Goal: Browse casually: Explore the website without a specific task or goal

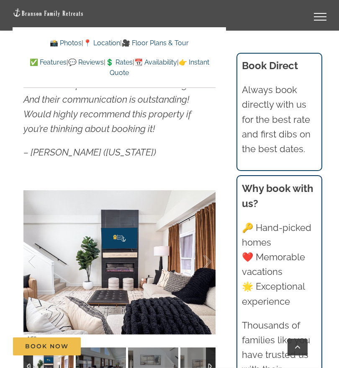
scroll to position [591, 0]
click at [83, 230] on div at bounding box center [119, 262] width 192 height 165
click at [108, 246] on link at bounding box center [120, 263] width 34 height 34
click at [113, 246] on link at bounding box center [120, 263] width 34 height 34
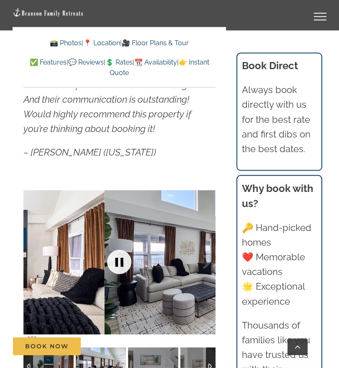
scroll to position [592, 0]
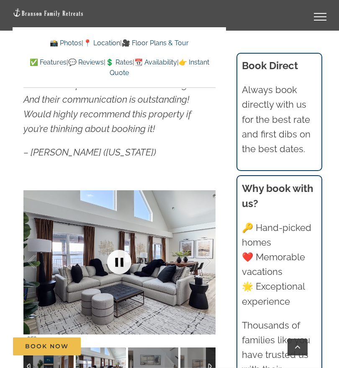
click at [112, 245] on link at bounding box center [120, 262] width 34 height 34
click at [124, 249] on link at bounding box center [120, 262] width 34 height 34
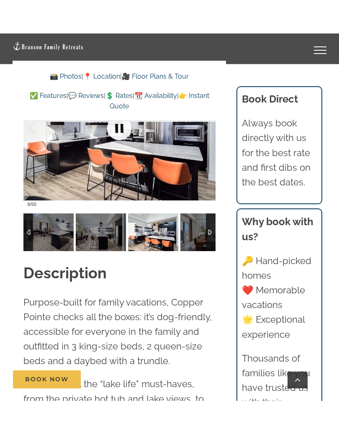
scroll to position [761, 0]
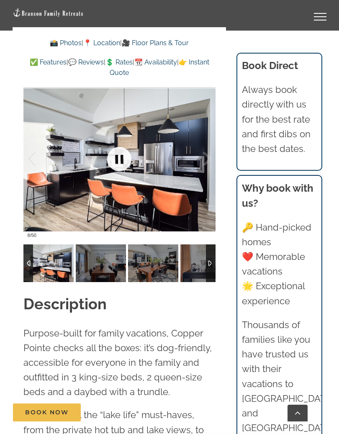
click at [109, 187] on div at bounding box center [119, 159] width 192 height 165
click at [116, 147] on link at bounding box center [120, 159] width 34 height 34
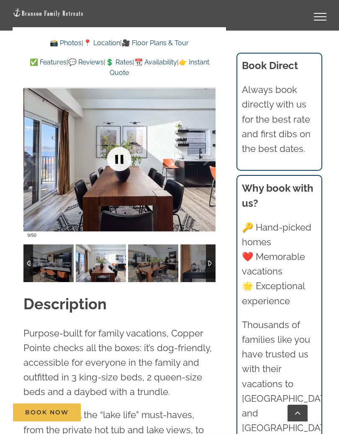
click at [118, 149] on link at bounding box center [120, 159] width 34 height 34
click at [116, 146] on link at bounding box center [120, 159] width 34 height 34
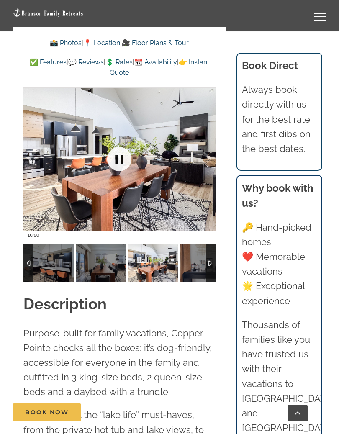
click at [119, 148] on link at bounding box center [120, 159] width 34 height 34
click at [119, 146] on link at bounding box center [120, 159] width 34 height 34
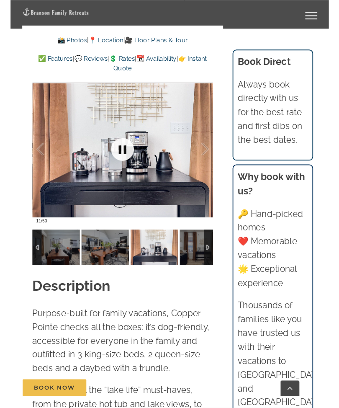
scroll to position [760, 0]
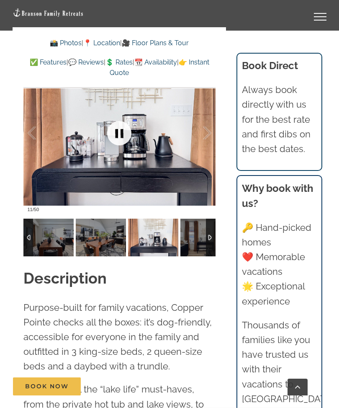
click at [115, 124] on link at bounding box center [120, 133] width 34 height 34
click at [115, 123] on link at bounding box center [120, 133] width 34 height 34
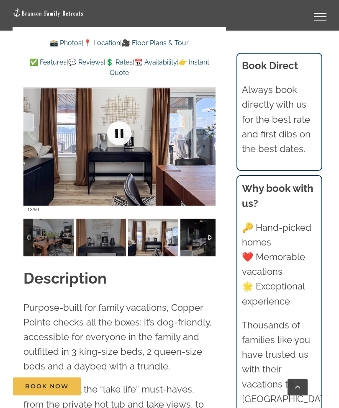
click at [116, 123] on link at bounding box center [120, 133] width 34 height 34
click at [117, 121] on link at bounding box center [120, 133] width 34 height 34
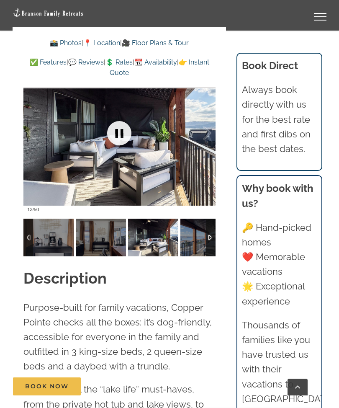
click at [124, 116] on link at bounding box center [120, 133] width 34 height 34
click at [119, 121] on link at bounding box center [120, 133] width 34 height 34
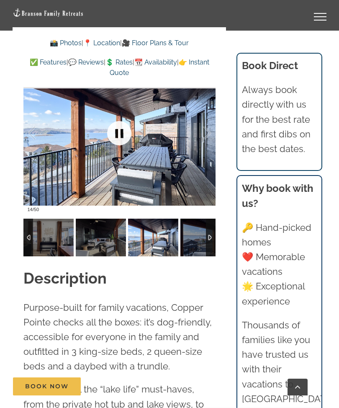
click at [123, 126] on link at bounding box center [120, 133] width 34 height 34
click at [121, 120] on link at bounding box center [120, 133] width 34 height 34
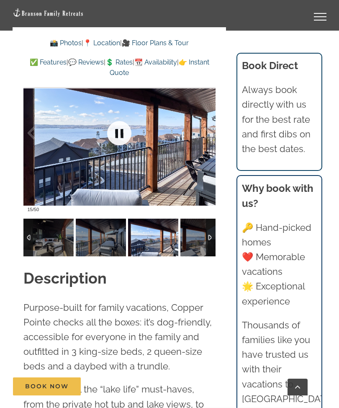
click at [128, 123] on link at bounding box center [120, 133] width 34 height 34
click at [119, 121] on link at bounding box center [120, 133] width 34 height 34
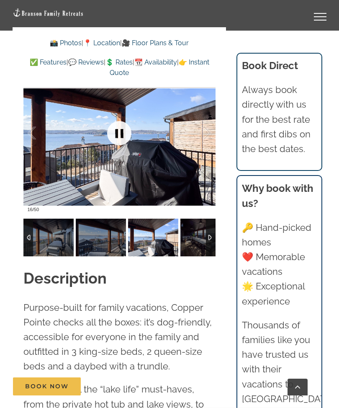
click at [126, 123] on link at bounding box center [120, 133] width 34 height 34
click at [117, 120] on link at bounding box center [120, 133] width 34 height 34
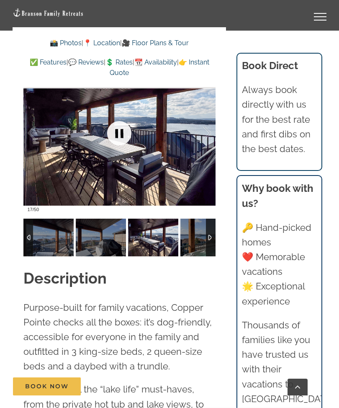
click at [122, 122] on link at bounding box center [120, 133] width 34 height 34
click at [121, 119] on link at bounding box center [120, 133] width 34 height 34
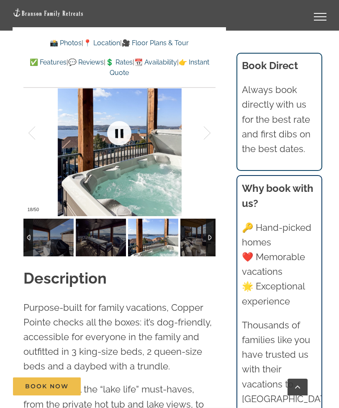
click at [124, 120] on link at bounding box center [120, 133] width 34 height 34
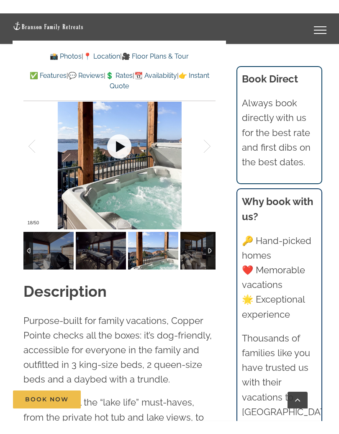
scroll to position [762, 0]
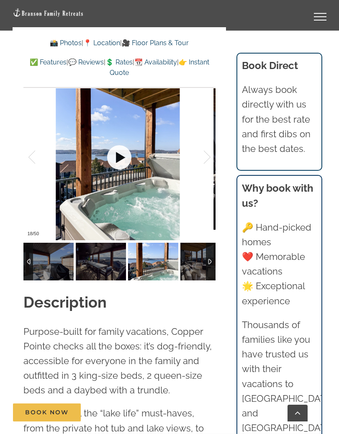
click at [120, 141] on link at bounding box center [120, 158] width 34 height 34
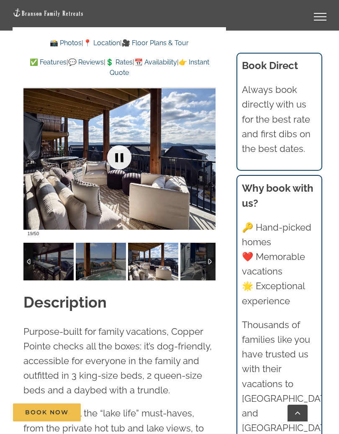
click at [123, 147] on link at bounding box center [120, 158] width 34 height 34
click at [117, 144] on link at bounding box center [120, 158] width 34 height 34
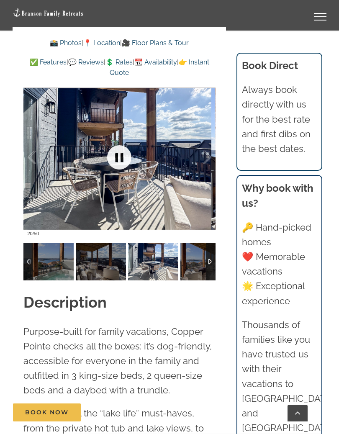
click at [124, 145] on link at bounding box center [120, 158] width 34 height 34
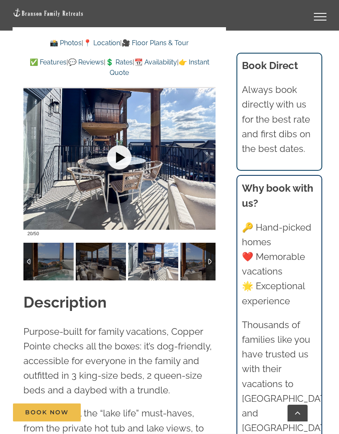
click at [119, 144] on link at bounding box center [120, 158] width 34 height 34
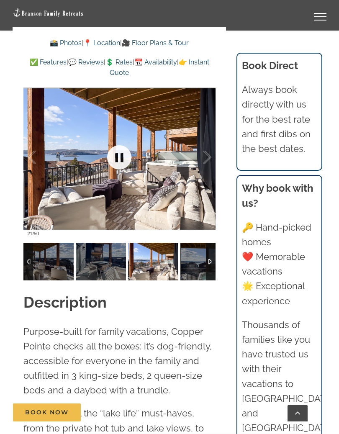
click at [128, 152] on link at bounding box center [120, 158] width 34 height 34
click at [122, 150] on link at bounding box center [120, 158] width 34 height 34
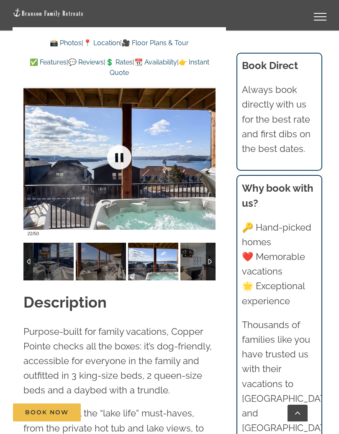
click at [124, 146] on link at bounding box center [120, 158] width 34 height 34
click at [119, 146] on link at bounding box center [120, 158] width 34 height 34
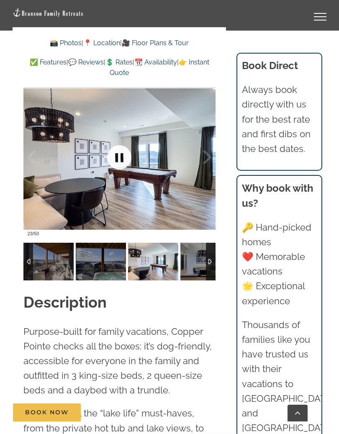
click at [123, 142] on link at bounding box center [120, 158] width 34 height 34
click at [118, 144] on link at bounding box center [120, 158] width 34 height 34
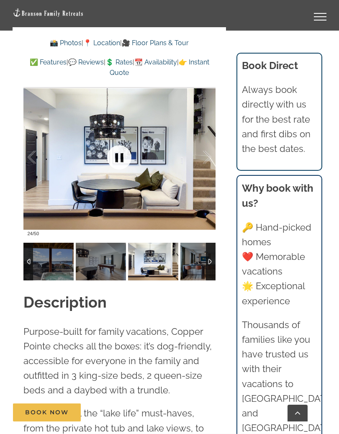
click at [121, 142] on link at bounding box center [120, 158] width 34 height 34
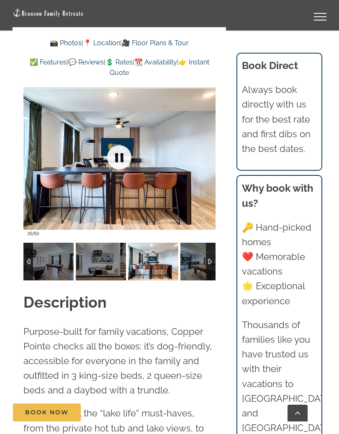
click at [121, 142] on link at bounding box center [120, 158] width 34 height 34
click at [116, 141] on link at bounding box center [120, 158] width 34 height 34
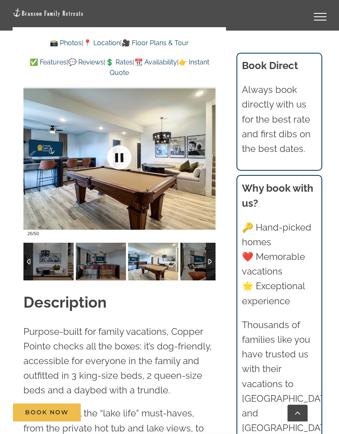
click at [119, 141] on link at bounding box center [120, 158] width 34 height 34
click at [118, 144] on link at bounding box center [120, 158] width 34 height 34
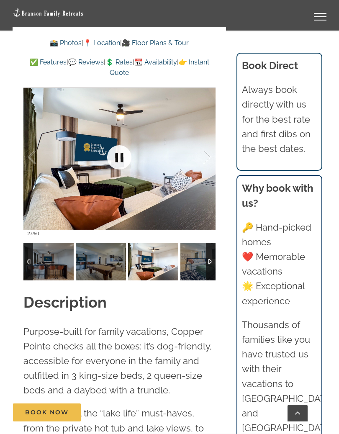
click at [119, 146] on link at bounding box center [120, 158] width 34 height 34
click at [114, 143] on link at bounding box center [120, 158] width 34 height 34
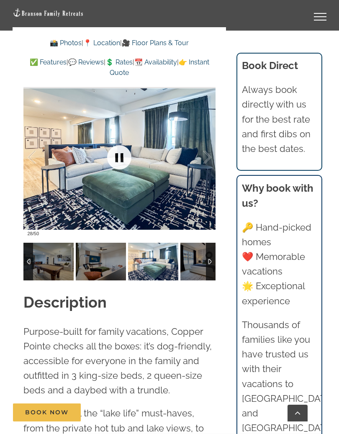
click at [119, 141] on link at bounding box center [120, 158] width 34 height 34
click at [117, 142] on link at bounding box center [120, 158] width 34 height 34
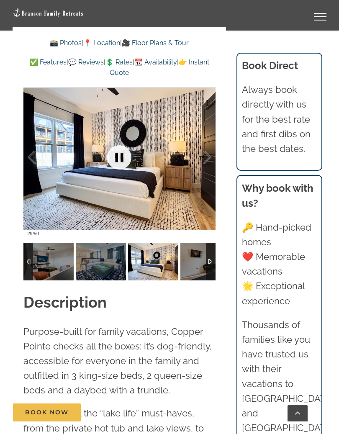
click at [123, 143] on link at bounding box center [120, 158] width 34 height 34
click at [113, 141] on link at bounding box center [120, 158] width 34 height 34
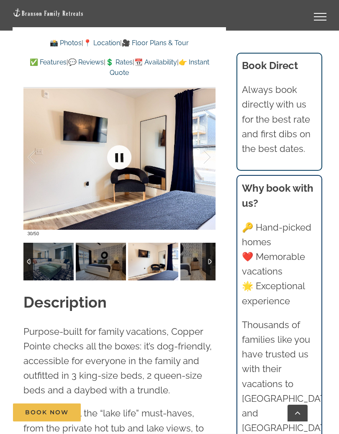
click at [122, 146] on link at bounding box center [120, 158] width 34 height 34
click at [119, 143] on link at bounding box center [120, 158] width 34 height 34
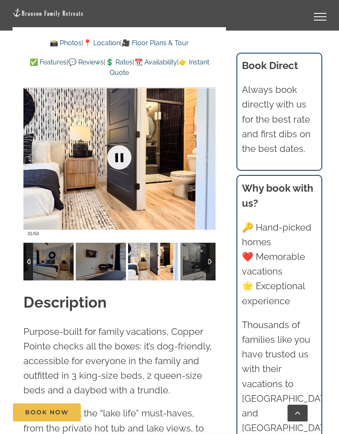
click at [118, 145] on link at bounding box center [120, 158] width 34 height 34
click at [117, 141] on link at bounding box center [120, 158] width 34 height 34
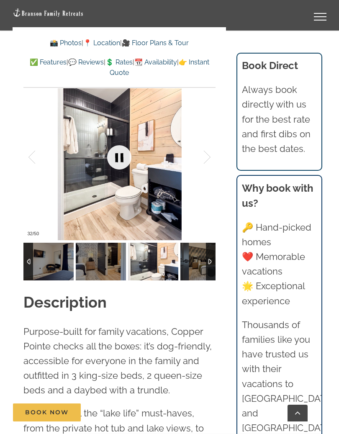
click at [125, 143] on link at bounding box center [120, 158] width 34 height 34
click at [123, 141] on link at bounding box center [120, 158] width 34 height 34
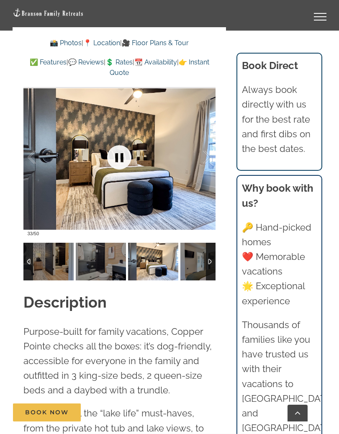
click at [122, 141] on link at bounding box center [120, 158] width 34 height 34
click at [119, 143] on link at bounding box center [120, 158] width 34 height 34
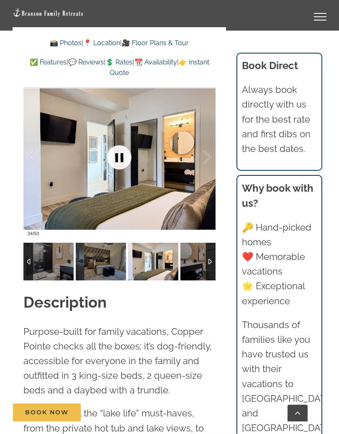
click at [124, 148] on link at bounding box center [120, 158] width 34 height 34
click at [121, 145] on link at bounding box center [120, 158] width 34 height 34
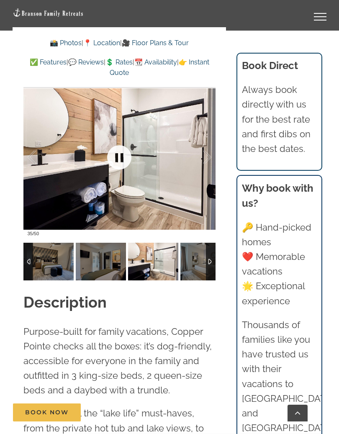
click at [120, 142] on link at bounding box center [120, 158] width 34 height 34
click at [116, 142] on link at bounding box center [120, 158] width 34 height 34
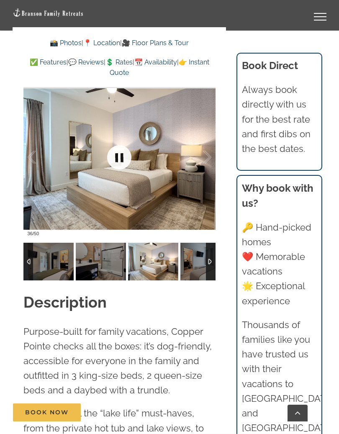
click at [121, 143] on link at bounding box center [120, 158] width 34 height 34
click at [118, 143] on link at bounding box center [120, 158] width 34 height 34
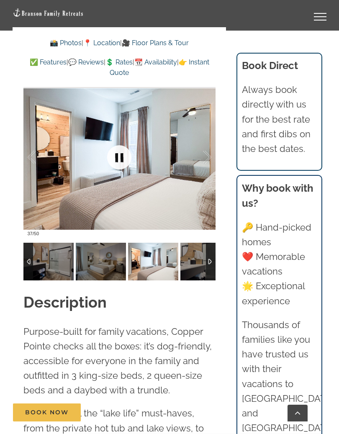
click at [120, 142] on link at bounding box center [120, 158] width 34 height 34
click at [119, 145] on link at bounding box center [120, 158] width 34 height 34
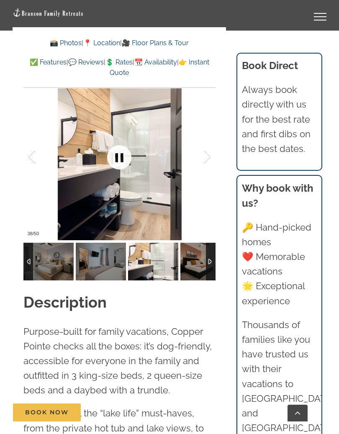
click at [121, 145] on link at bounding box center [120, 158] width 34 height 34
click at [119, 144] on link at bounding box center [120, 158] width 34 height 34
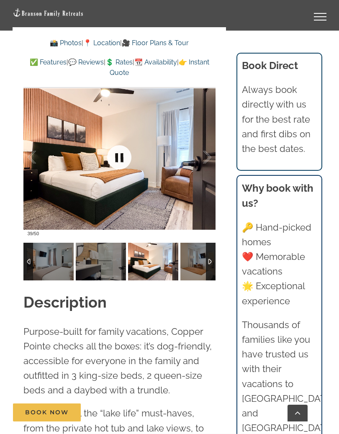
click at [116, 141] on link at bounding box center [120, 158] width 34 height 34
click at [116, 143] on link at bounding box center [120, 158] width 34 height 34
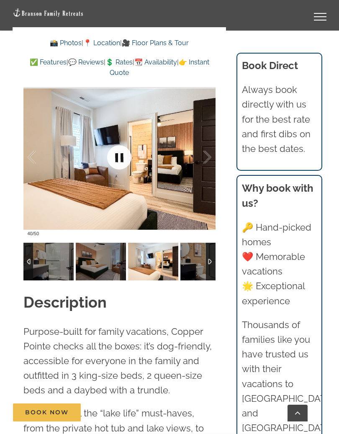
click at [124, 147] on link at bounding box center [120, 158] width 34 height 34
click at [117, 145] on link at bounding box center [120, 158] width 34 height 34
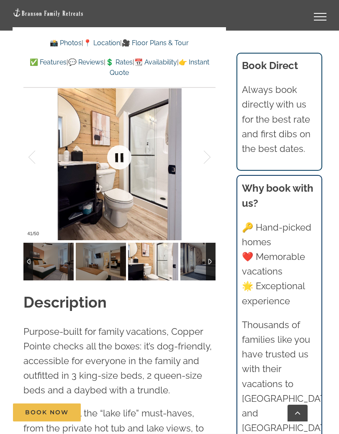
click at [123, 147] on link at bounding box center [120, 158] width 34 height 34
click at [123, 149] on link at bounding box center [120, 158] width 34 height 34
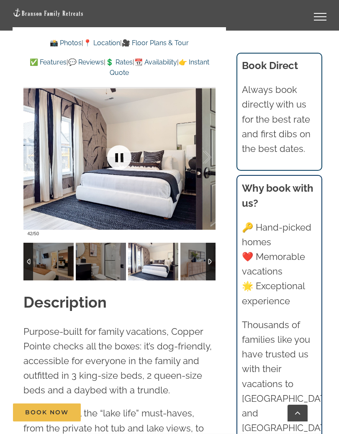
click at [121, 142] on link at bounding box center [120, 158] width 34 height 34
click at [118, 144] on link at bounding box center [120, 158] width 34 height 34
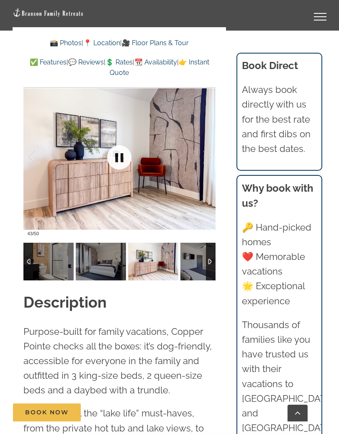
click at [124, 143] on link at bounding box center [120, 158] width 34 height 34
click at [122, 143] on link at bounding box center [120, 158] width 34 height 34
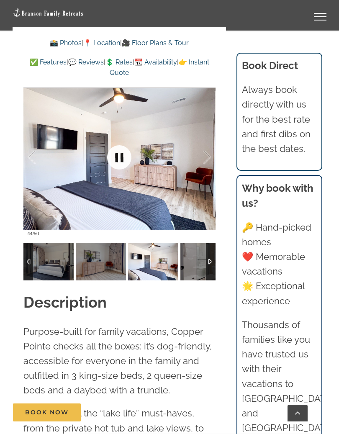
click at [125, 144] on link at bounding box center [120, 158] width 34 height 34
click at [119, 147] on link at bounding box center [120, 158] width 34 height 34
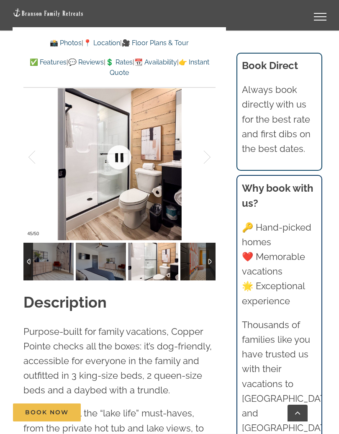
click at [123, 148] on link at bounding box center [120, 158] width 34 height 34
click at [119, 147] on link at bounding box center [120, 158] width 34 height 34
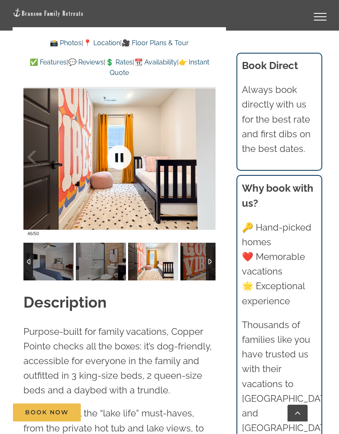
click at [119, 142] on link at bounding box center [120, 158] width 34 height 34
click at [120, 144] on link at bounding box center [120, 158] width 34 height 34
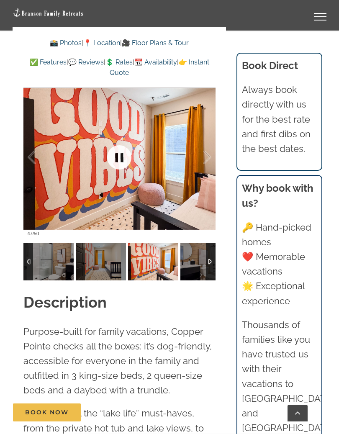
click at [123, 141] on link at bounding box center [120, 158] width 34 height 34
click at [121, 144] on link at bounding box center [120, 158] width 34 height 34
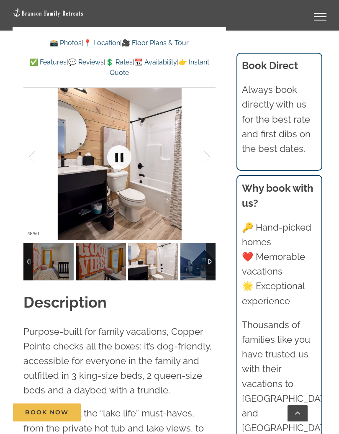
click at [126, 149] on link at bounding box center [120, 158] width 34 height 34
click at [123, 144] on link at bounding box center [120, 158] width 34 height 34
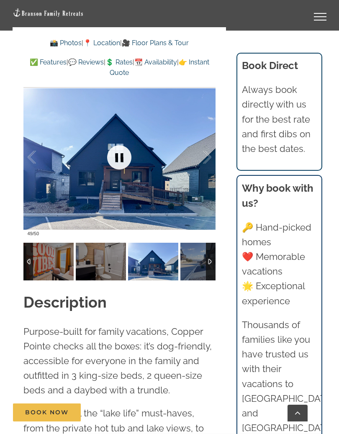
click at [118, 146] on link at bounding box center [120, 158] width 34 height 34
click at [118, 152] on link at bounding box center [120, 158] width 34 height 34
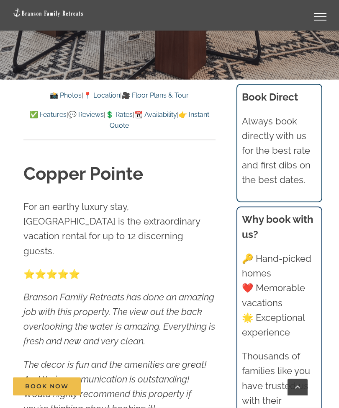
scroll to position [352, 0]
